Goal: Use online tool/utility: Utilize a website feature to perform a specific function

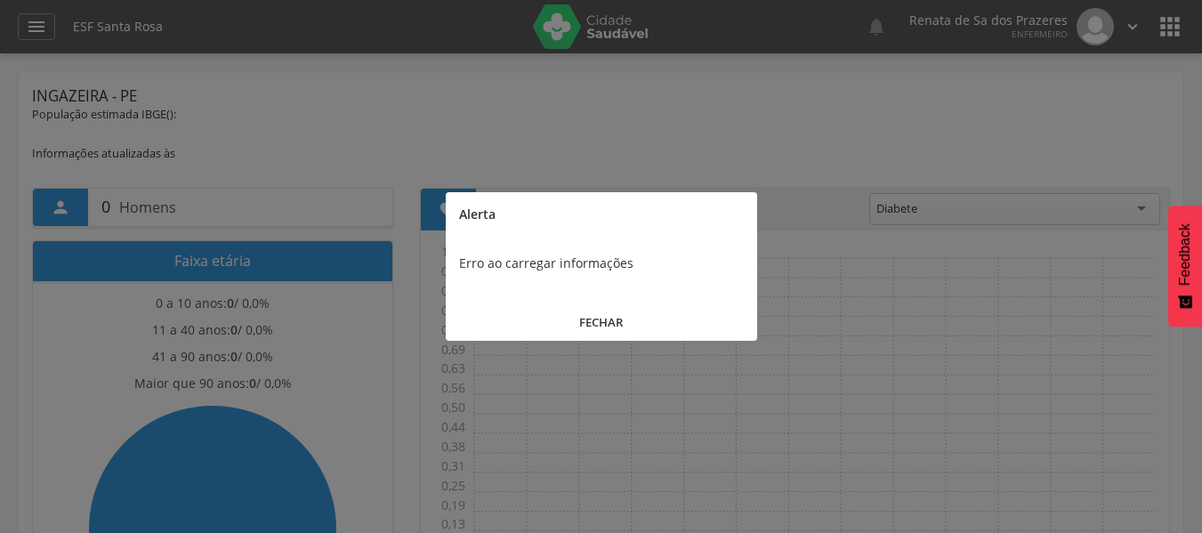
click at [600, 315] on button "FECHAR" at bounding box center [601, 322] width 311 height 38
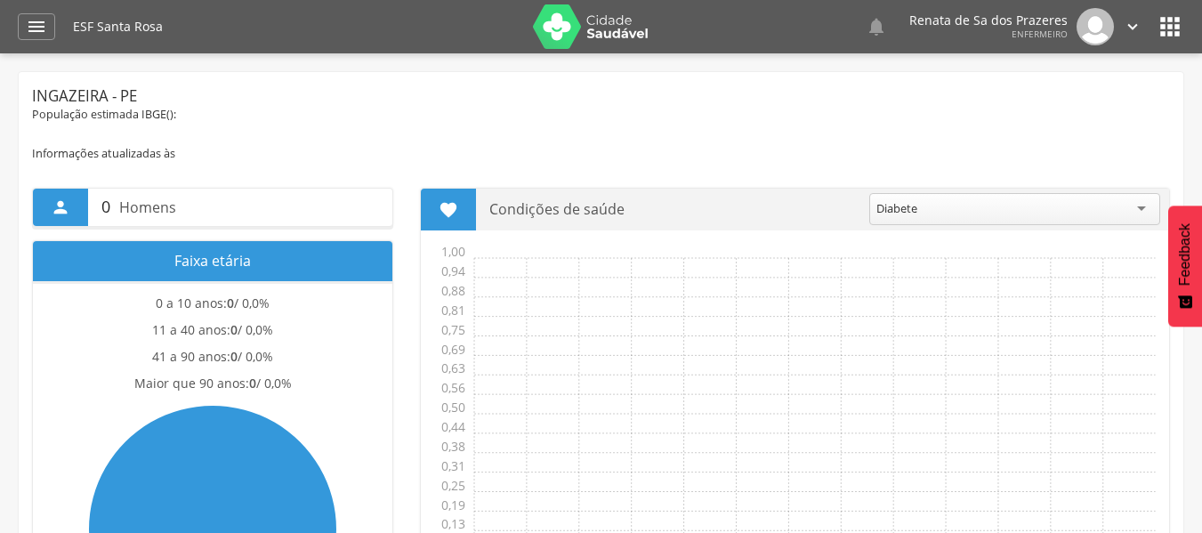
click at [73, 28] on h1 "ESF Santa Rosa" at bounding box center [296, 26] width 446 height 12
drag, startPoint x: 12, startPoint y: 32, endPoint x: 21, endPoint y: 30, distance: 9.1
click at [16, 32] on header " Dashboard Supervisão Produtividade Mapa da Cidade App desatualizado Última si…" at bounding box center [601, 26] width 1202 height 53
click at [21, 30] on div "" at bounding box center [36, 26] width 37 height 27
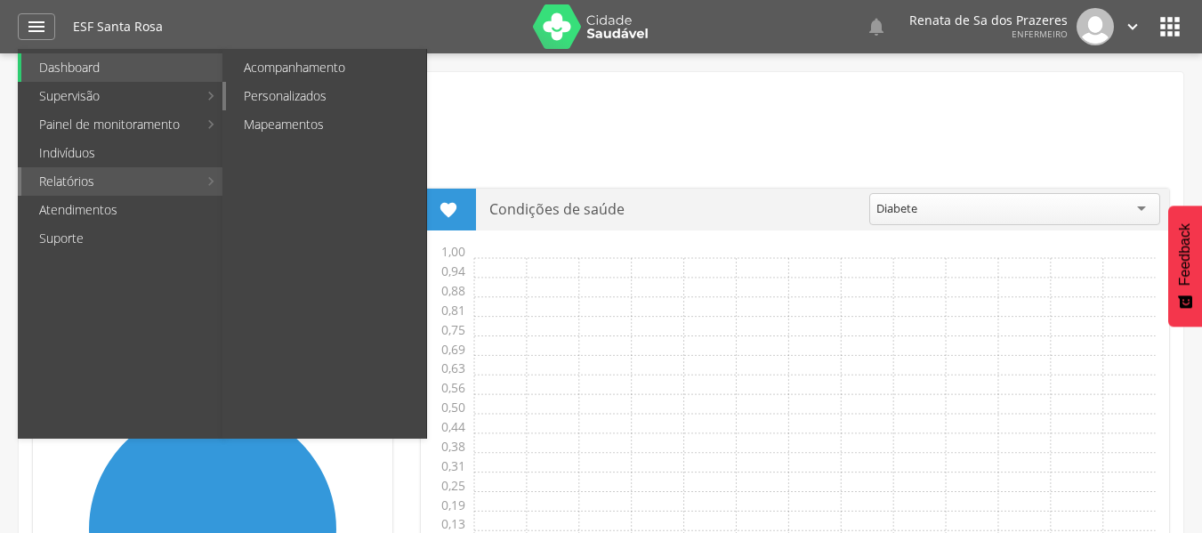
click at [341, 102] on link "Personalizados" at bounding box center [326, 96] width 200 height 28
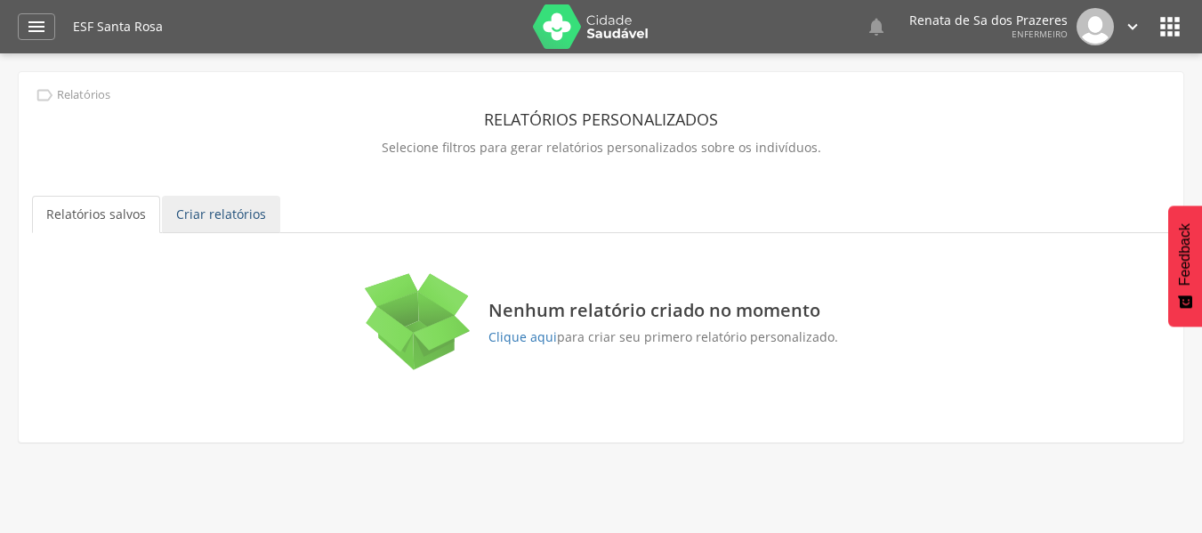
click at [199, 216] on link "Criar relatórios" at bounding box center [221, 214] width 118 height 37
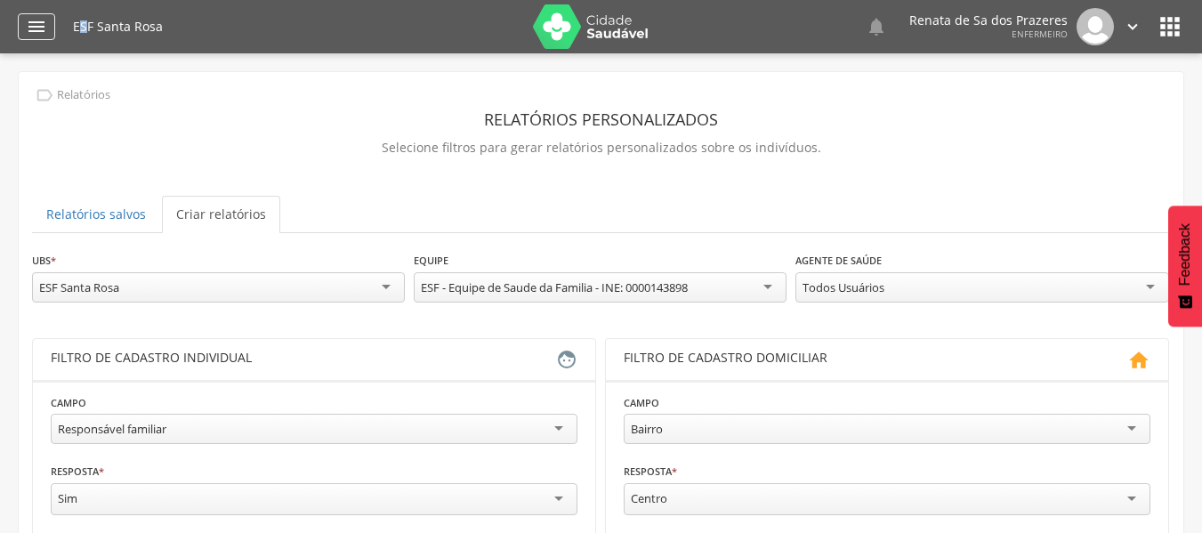
drag, startPoint x: 79, startPoint y: 27, endPoint x: 28, endPoint y: 32, distance: 51.0
click at [68, 28] on div " Dashboard Supervisão Produtividade Mapa da Cidade App desatualizado Última si…" at bounding box center [601, 26] width 1166 height 53
click at [27, 33] on icon "" at bounding box center [36, 26] width 21 height 21
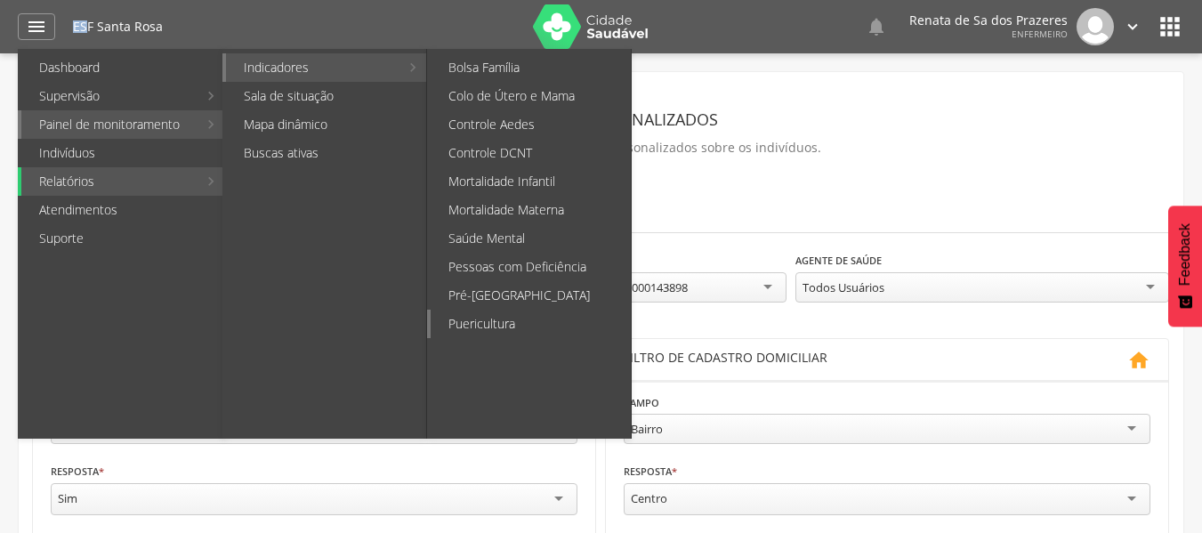
click at [464, 327] on link "Puericultura" at bounding box center [530, 324] width 200 height 28
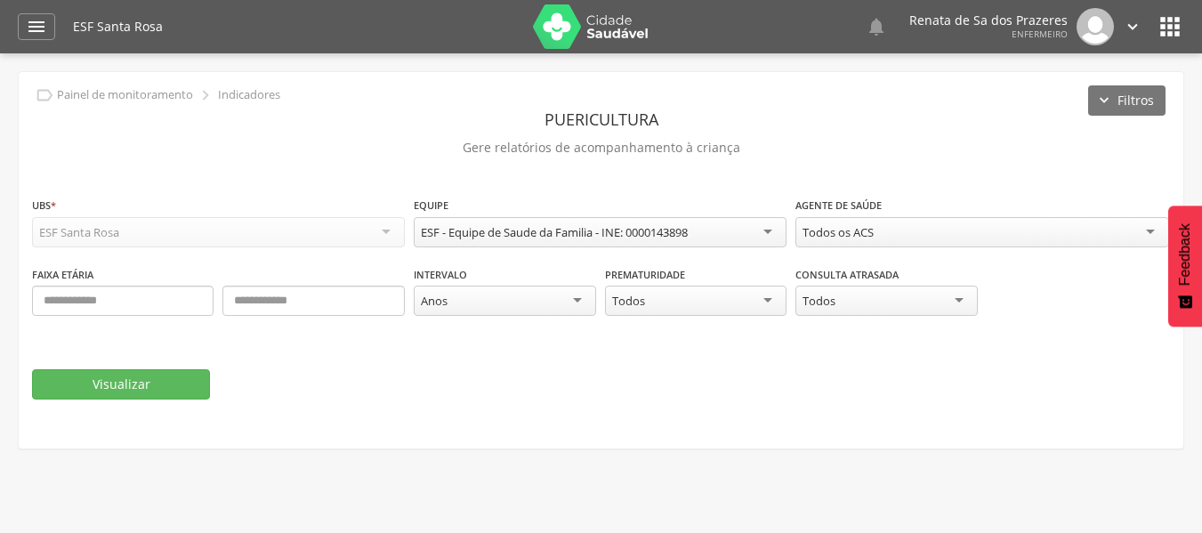
drag, startPoint x: 45, startPoint y: 320, endPoint x: 52, endPoint y: 311, distance: 10.9
click at [44, 315] on div "Nº mínimo de ausências Número mínimo: 3 Faixa etária" at bounding box center [218, 299] width 373 height 69
click at [60, 308] on input "text" at bounding box center [122, 300] width 181 height 30
click at [134, 308] on input "text" at bounding box center [122, 300] width 181 height 30
type input "*"
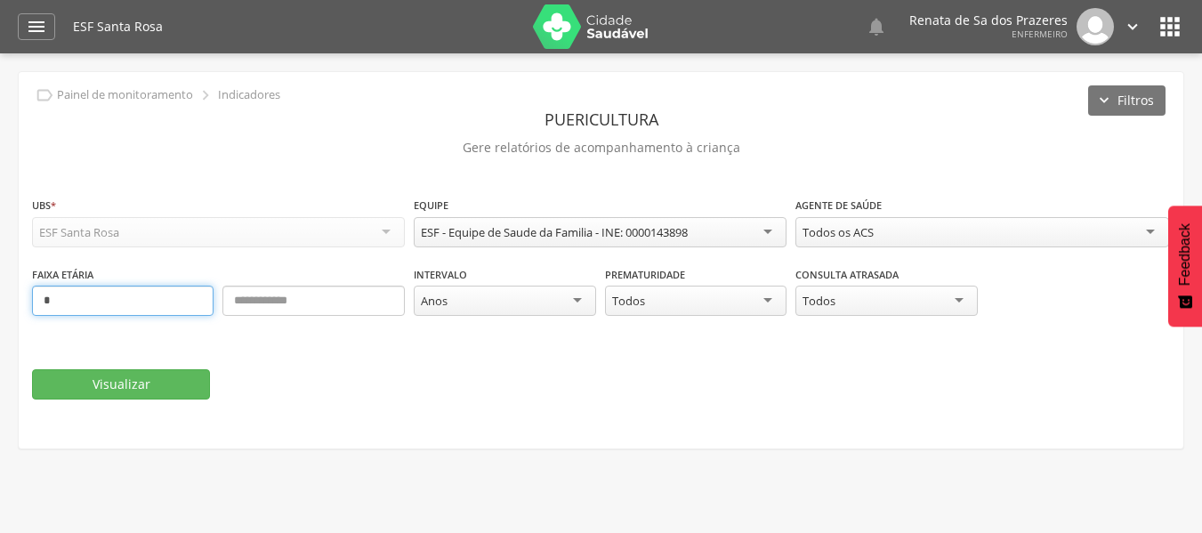
type input "*"
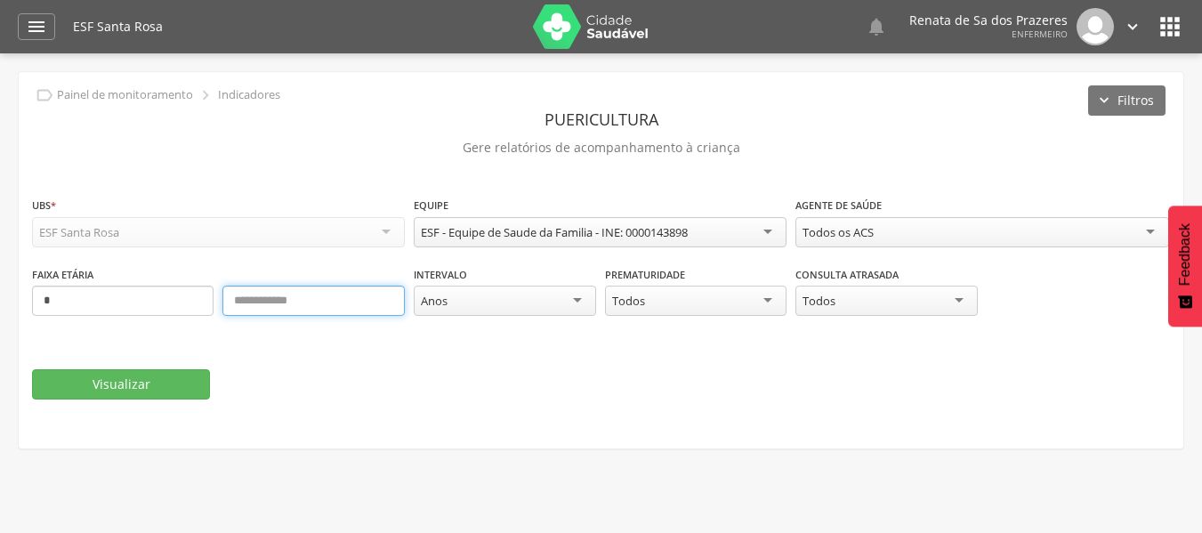
click at [281, 302] on input "text" at bounding box center [312, 300] width 181 height 30
type input "**"
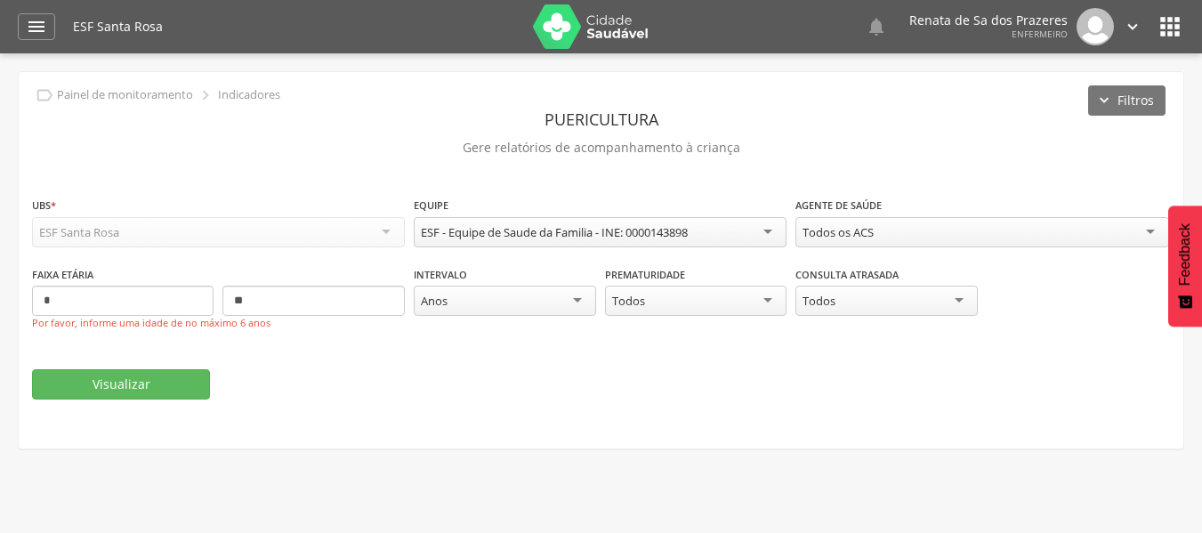
click at [537, 302] on div "Anos" at bounding box center [504, 300] width 181 height 30
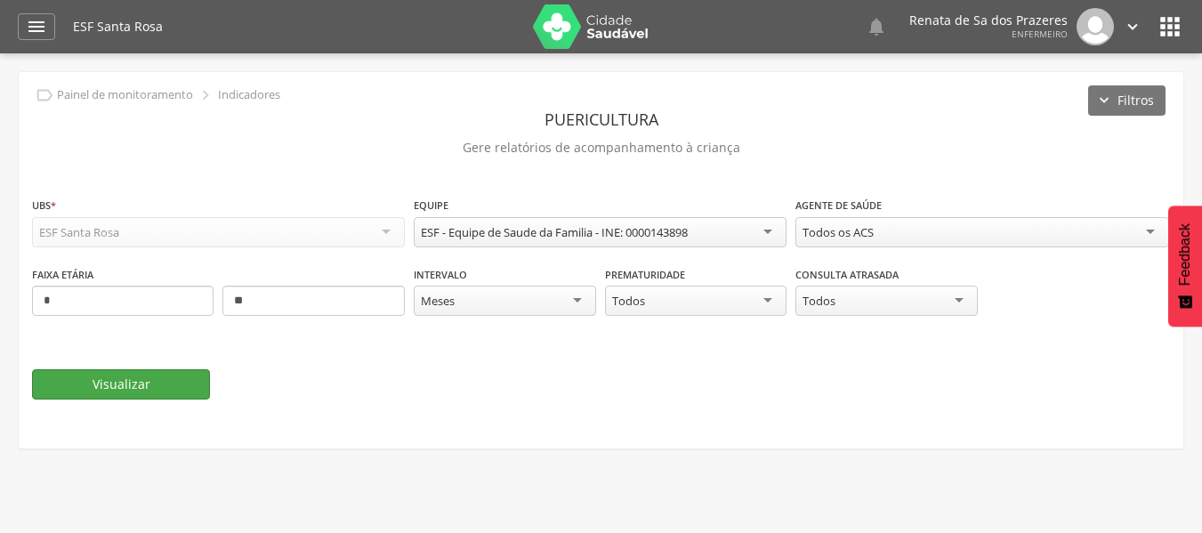
drag, startPoint x: 125, startPoint y: 365, endPoint x: 134, endPoint y: 384, distance: 21.5
click at [125, 366] on fieldset "**********" at bounding box center [601, 298] width 1138 height 204
click at [134, 384] on button "Visualizar" at bounding box center [121, 384] width 178 height 30
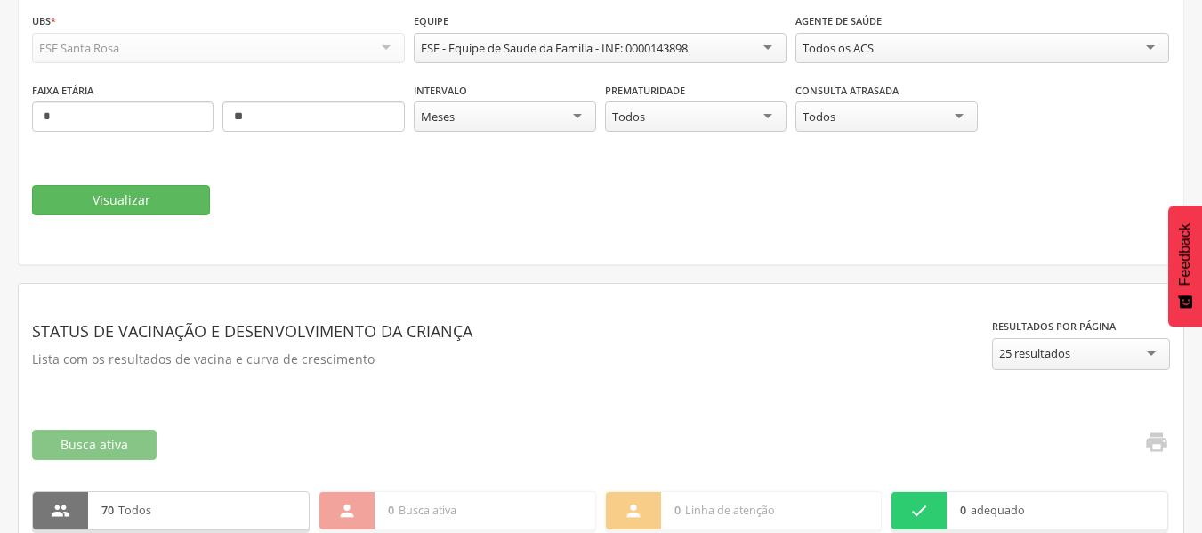
scroll to position [283, 0]
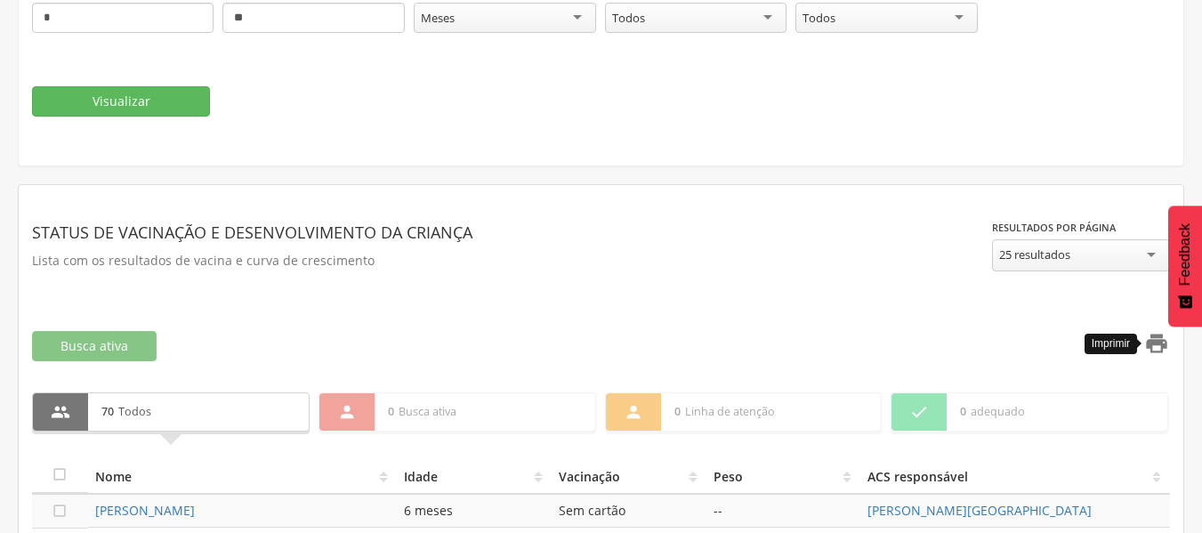
click at [1157, 342] on icon "" at bounding box center [1156, 343] width 25 height 25
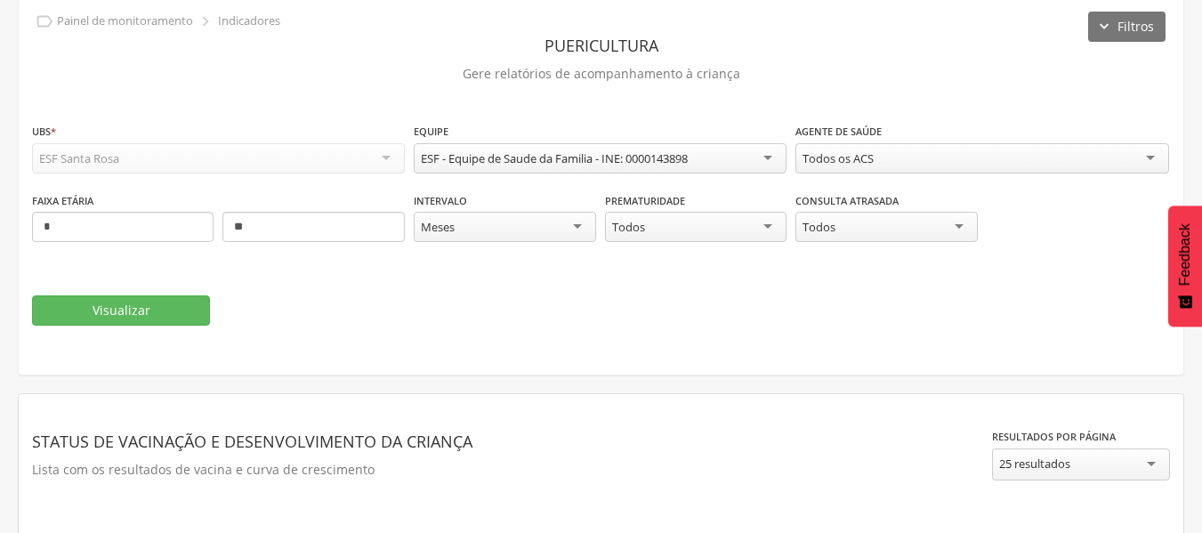
scroll to position [0, 0]
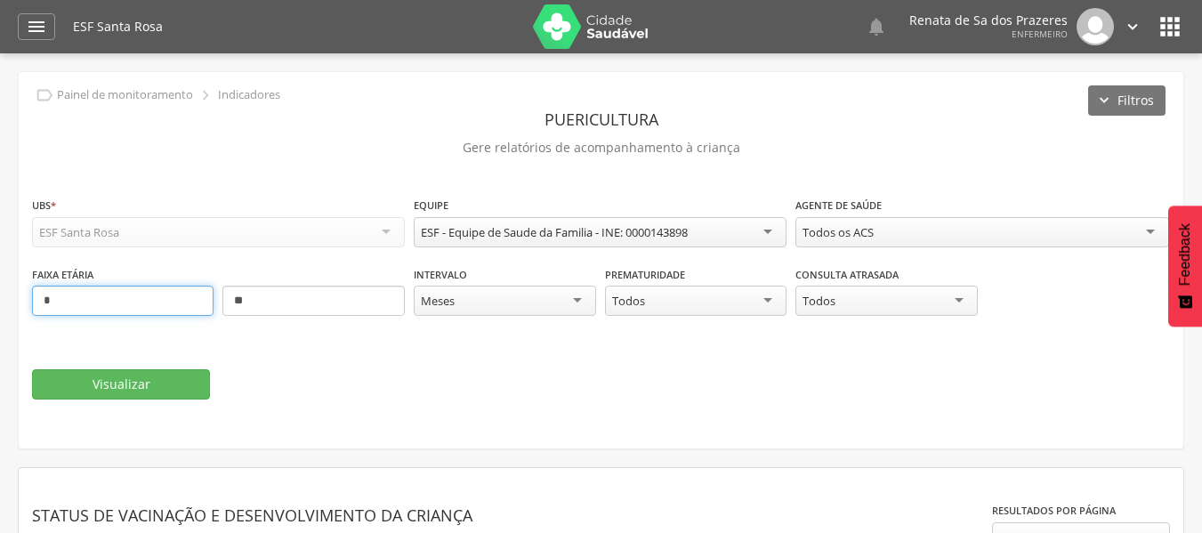
click at [112, 297] on input "*" at bounding box center [122, 300] width 181 height 30
drag, startPoint x: 112, startPoint y: 297, endPoint x: 100, endPoint y: 297, distance: 12.5
click at [106, 297] on input "*" at bounding box center [122, 300] width 181 height 30
type input "*"
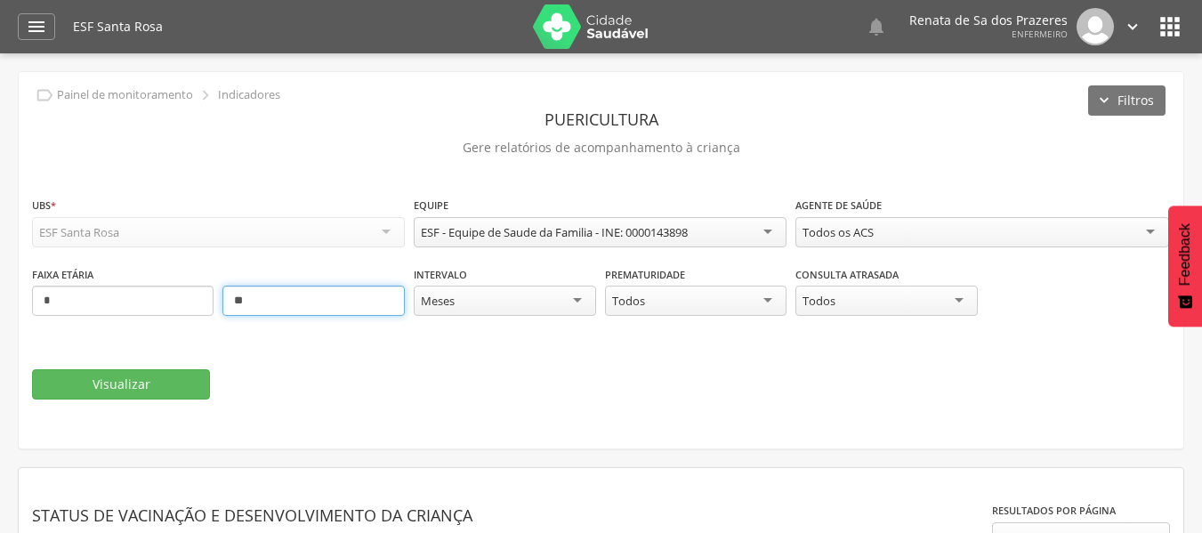
click at [266, 307] on input "**" at bounding box center [312, 300] width 181 height 30
type input "**"
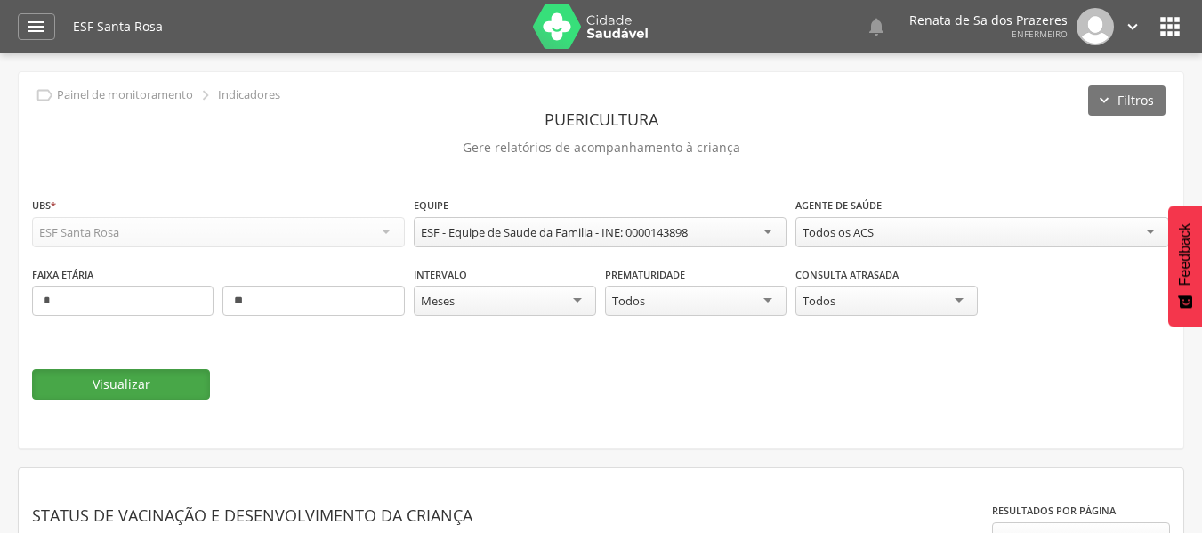
click at [120, 377] on button "Visualizar" at bounding box center [121, 384] width 178 height 30
